Goal: Task Accomplishment & Management: Manage account settings

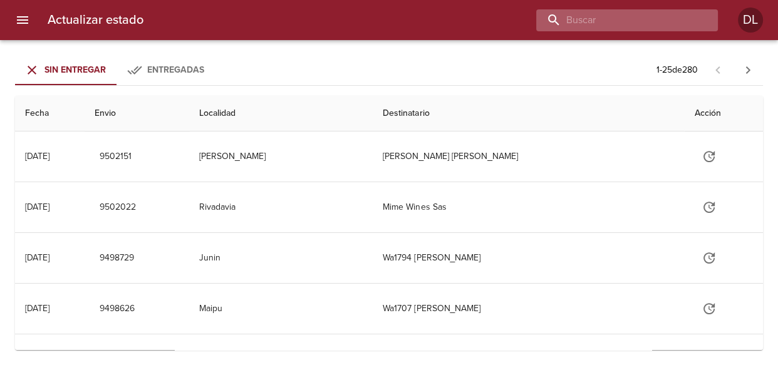
click at [624, 18] on input "buscar" at bounding box center [616, 20] width 160 height 22
type input "mirta cruz gomez"
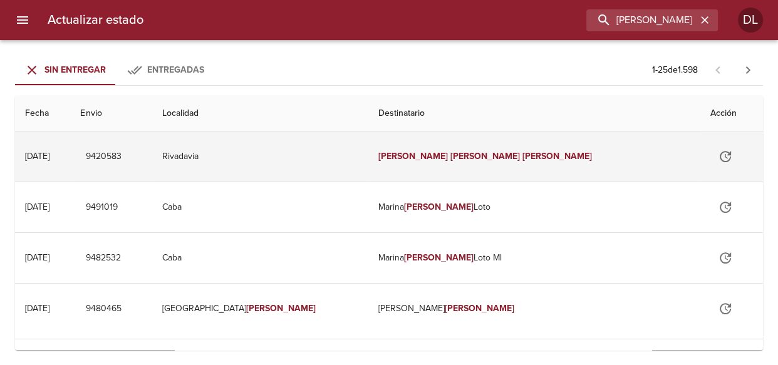
click at [718, 152] on icon "Tabla de envíos del cliente" at bounding box center [725, 156] width 15 height 15
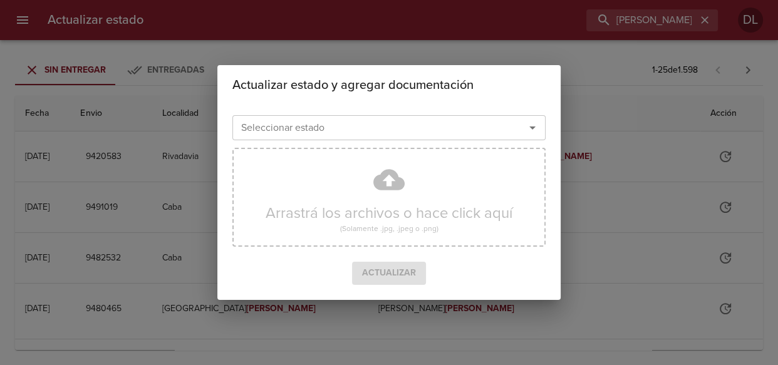
click at [533, 128] on icon "Abrir" at bounding box center [533, 128] width 6 height 3
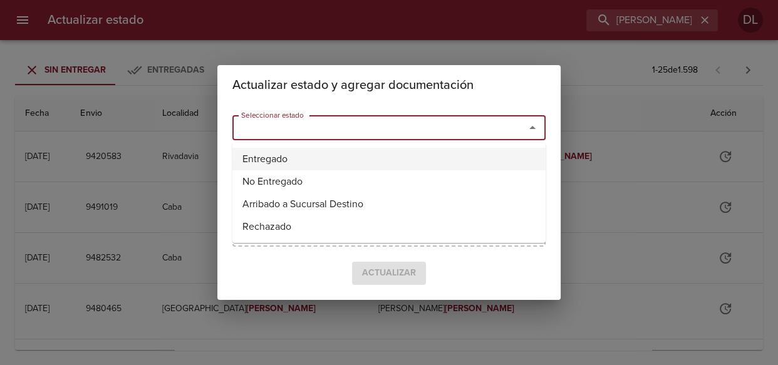
click at [439, 150] on li "Entregado" at bounding box center [388, 159] width 313 height 23
type input "Entregado"
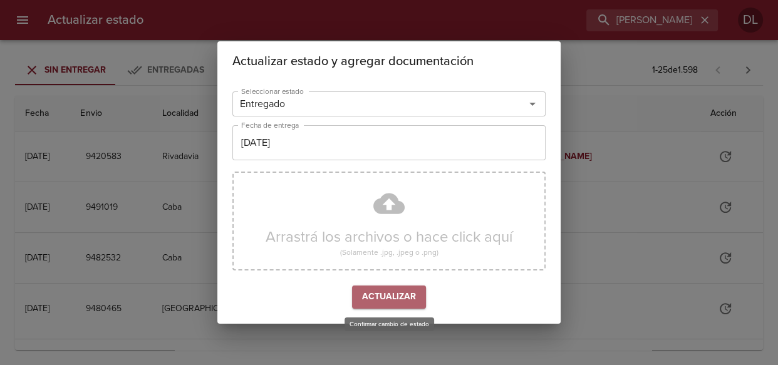
click at [382, 295] on span "Actualizar" at bounding box center [389, 298] width 54 height 16
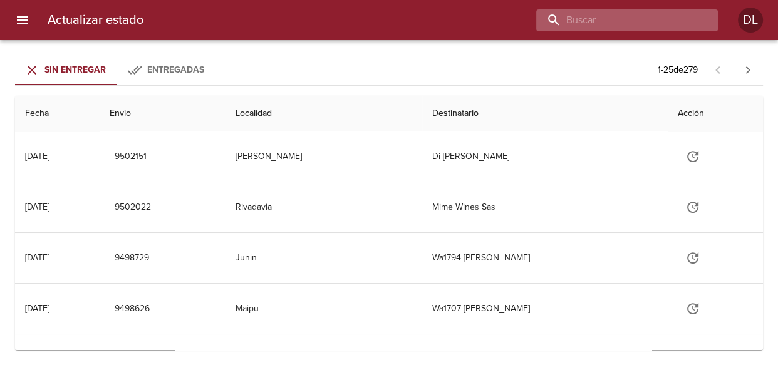
click at [629, 24] on input "buscar" at bounding box center [616, 20] width 160 height 22
type input "9453331"
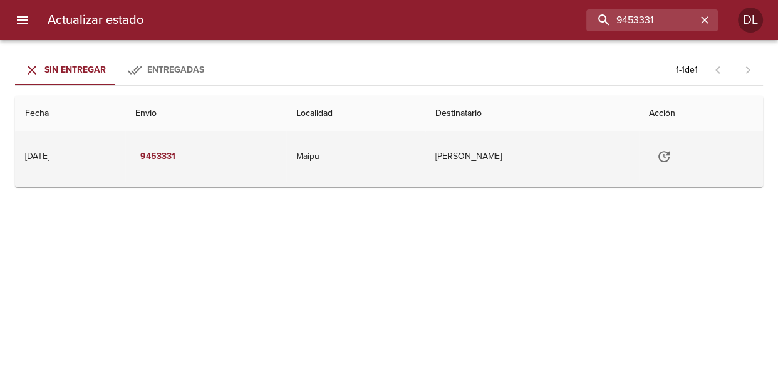
click at [672, 151] on icon "Tabla de envíos del cliente" at bounding box center [664, 156] width 15 height 15
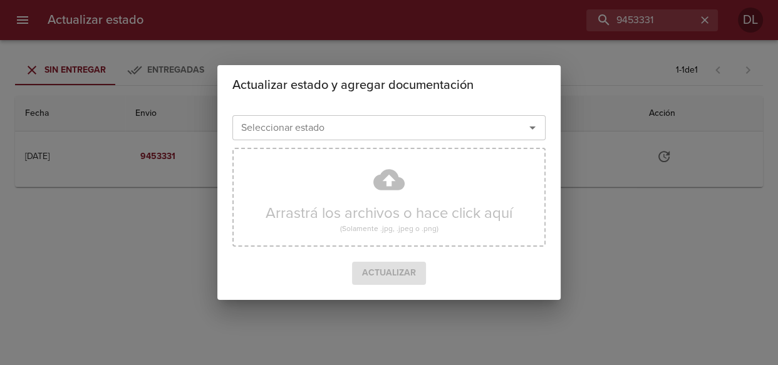
click at [530, 127] on icon "Abrir" at bounding box center [532, 127] width 15 height 15
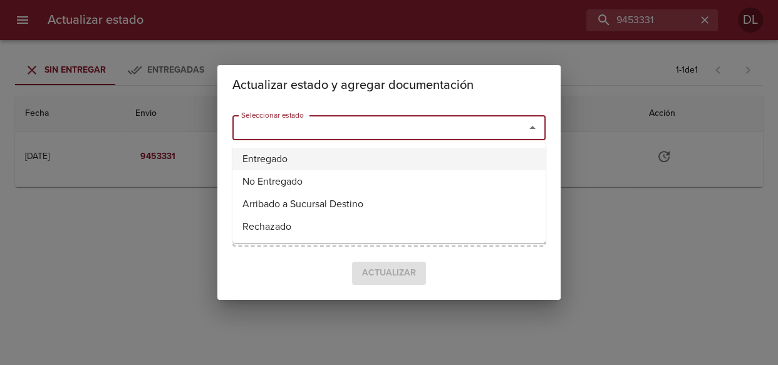
click at [469, 153] on li "Entregado" at bounding box center [388, 159] width 313 height 23
type input "Entregado"
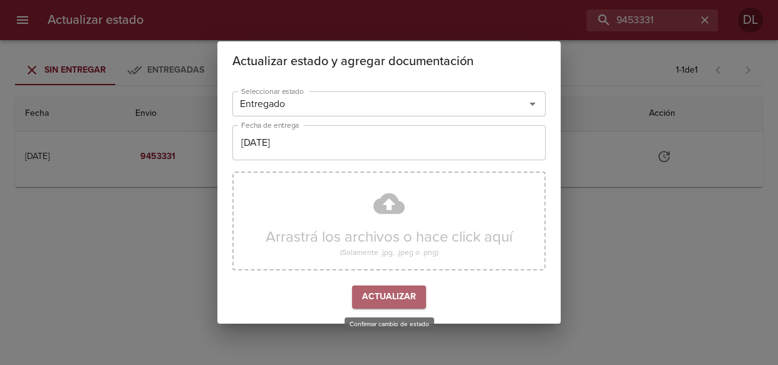
click at [417, 298] on button "Actualizar" at bounding box center [389, 297] width 74 height 23
